Goal: Information Seeking & Learning: Stay updated

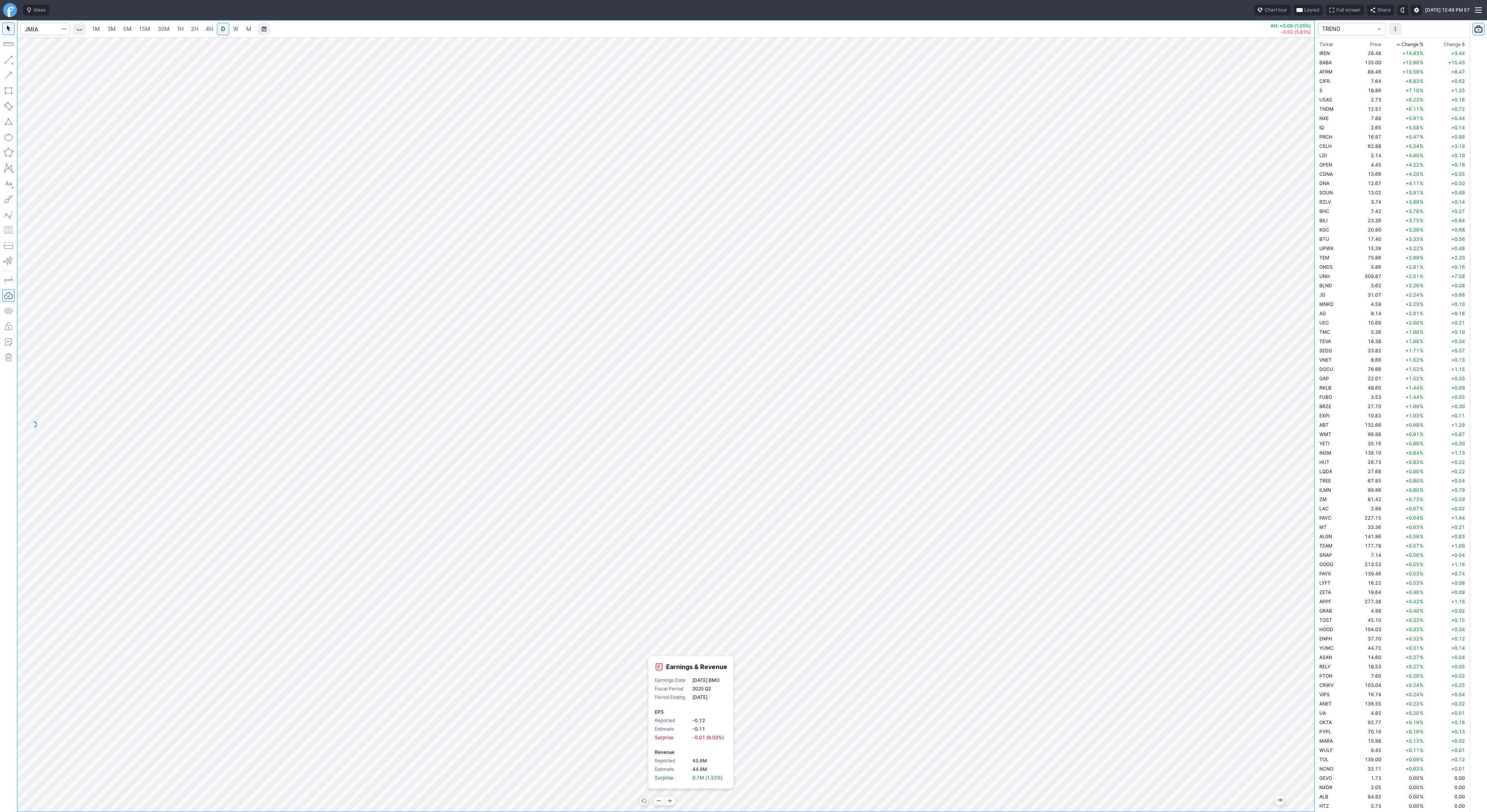
scroll to position [1971, 0]
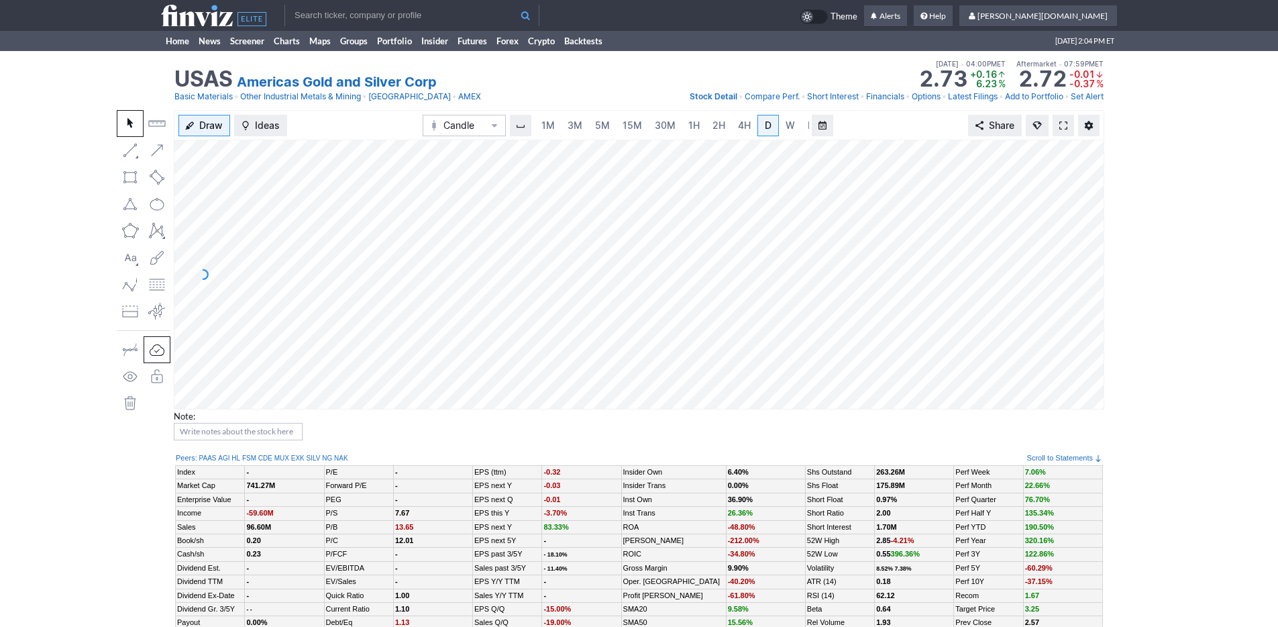
scroll to position [0, 13]
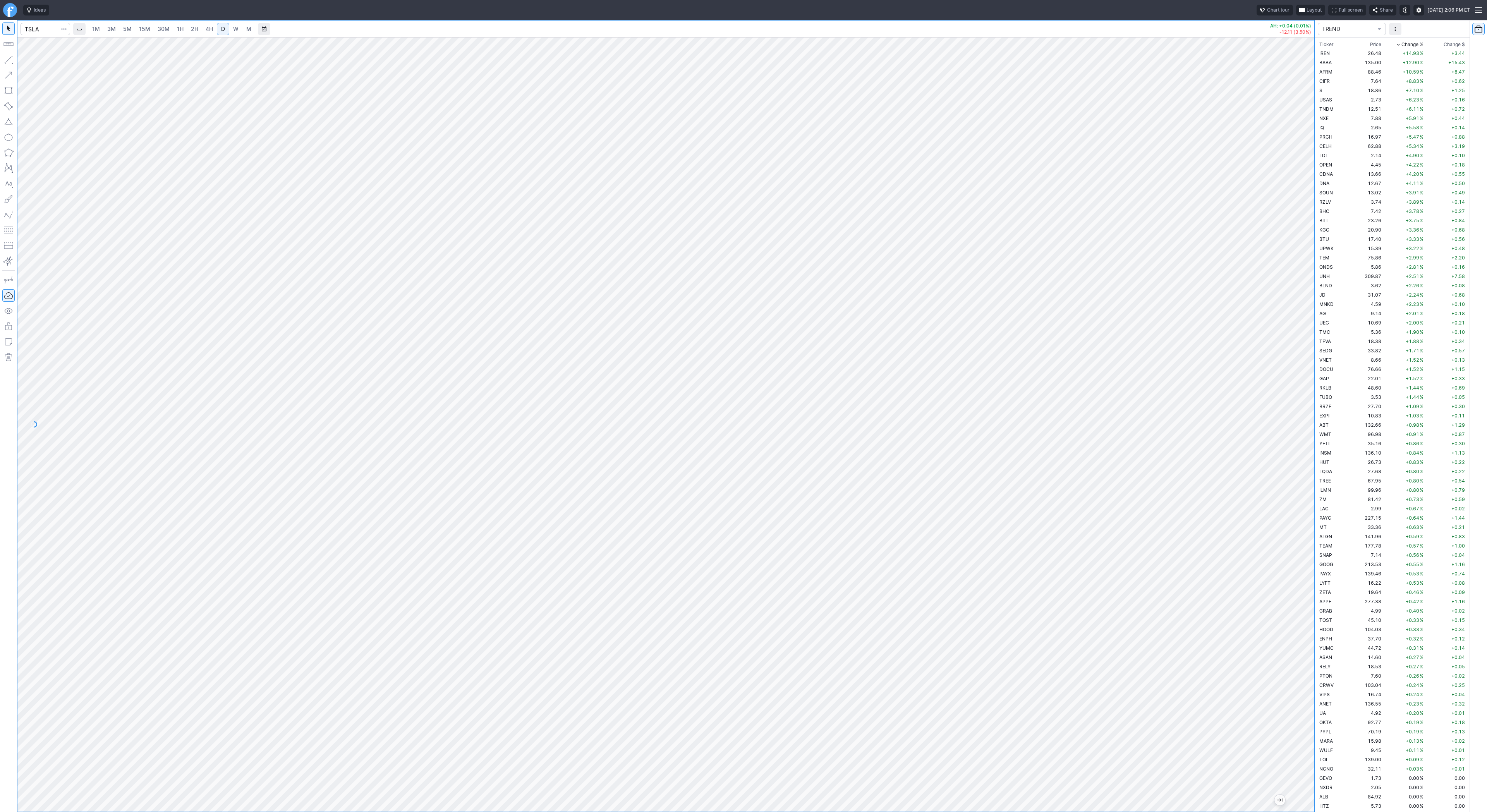
scroll to position [1942, 0]
